Goal: Find specific page/section: Find specific page/section

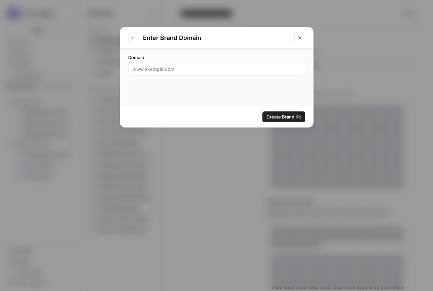
click at [301, 40] on icon "Close modal" at bounding box center [299, 37] width 5 height 5
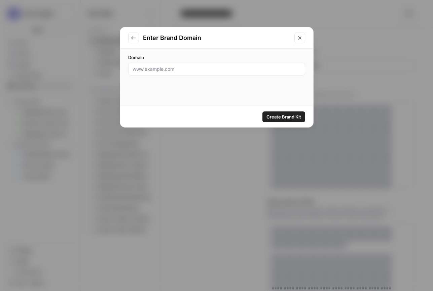
scroll to position [131, 0]
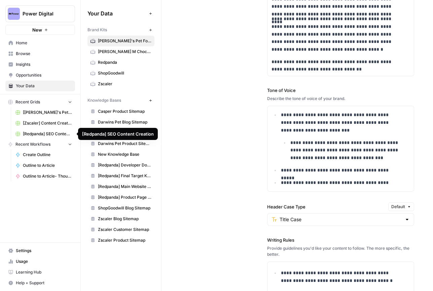
click at [42, 132] on span "[Redpanda] SEO Content Creation" at bounding box center [47, 134] width 49 height 6
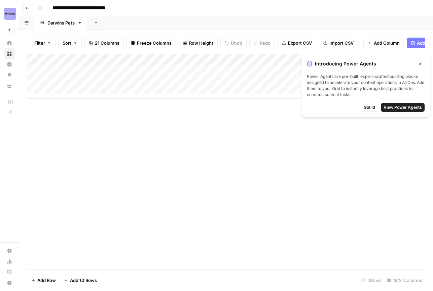
click at [371, 106] on span "Got it!" at bounding box center [368, 108] width 11 height 6
